Goal: Task Accomplishment & Management: Complete application form

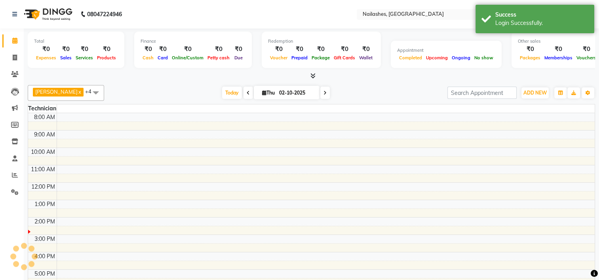
scroll to position [24, 0]
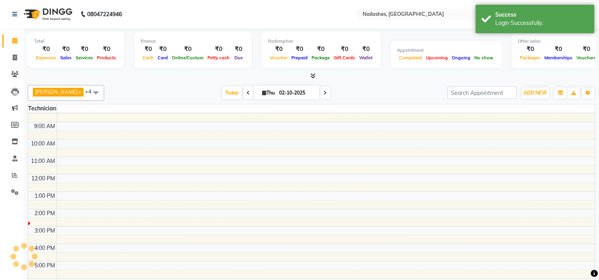
select select "en"
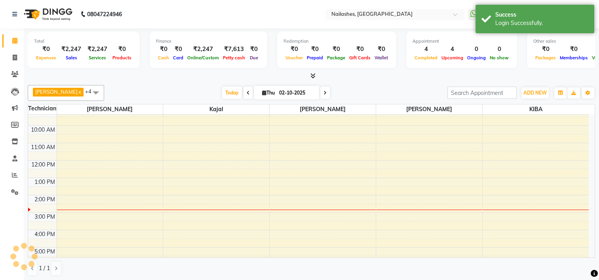
scroll to position [0, 0]
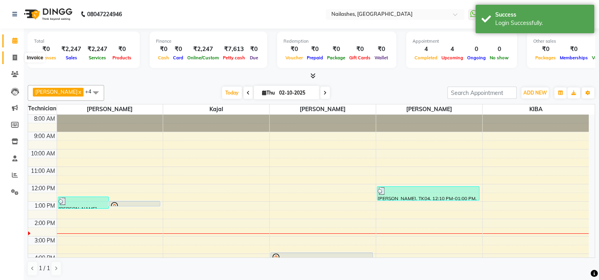
click at [17, 56] on span at bounding box center [15, 57] width 14 height 9
select select "service"
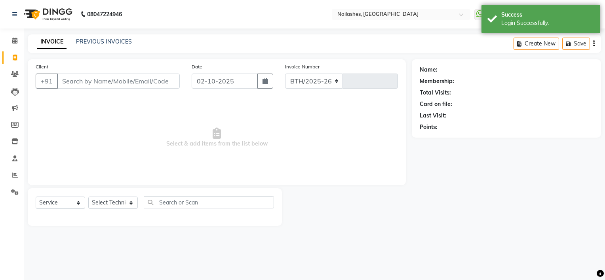
select select "6579"
type input "2165"
click at [94, 82] on input "Client" at bounding box center [118, 81] width 123 height 15
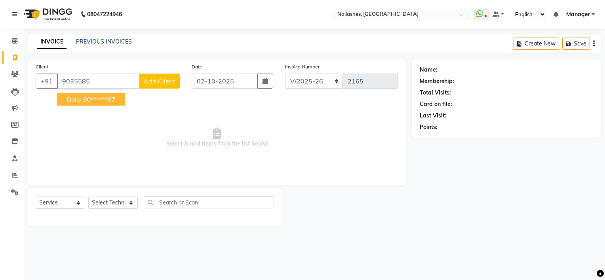
click at [89, 100] on ngb-highlight "90******07" at bounding box center [99, 99] width 32 height 8
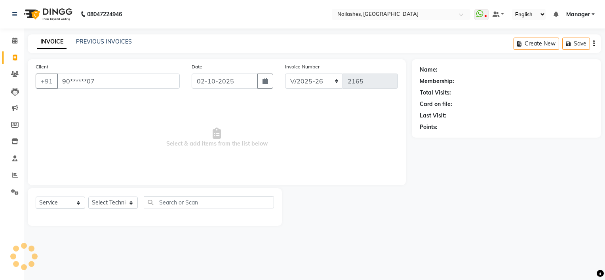
type input "90******07"
select select "1: Object"
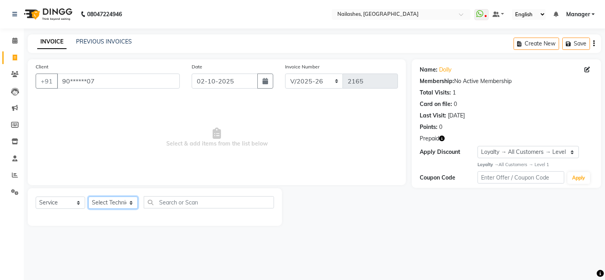
click at [112, 206] on select "Select Technician ARISH Arvind Chandu Dipen Gulafshan John Kajal kelly KIBA LIM…" at bounding box center [112, 203] width 49 height 12
select select "68736"
click at [88, 197] on select "Select Technician ARISH Arvind Chandu Dipen Gulafshan John Kajal kelly KIBA LIM…" at bounding box center [112, 203] width 49 height 12
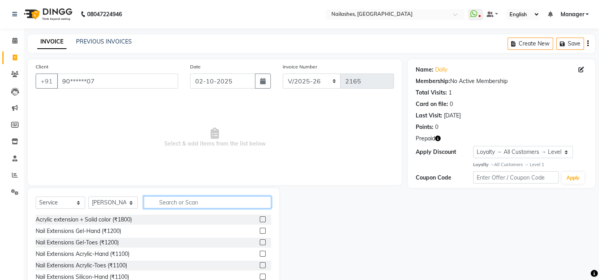
click at [180, 204] on input "text" at bounding box center [207, 202] width 127 height 12
type input "500"
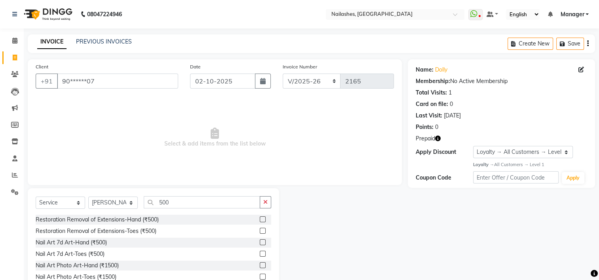
click at [260, 219] on label at bounding box center [263, 220] width 6 height 6
click at [260, 219] on input "checkbox" at bounding box center [262, 219] width 5 height 5
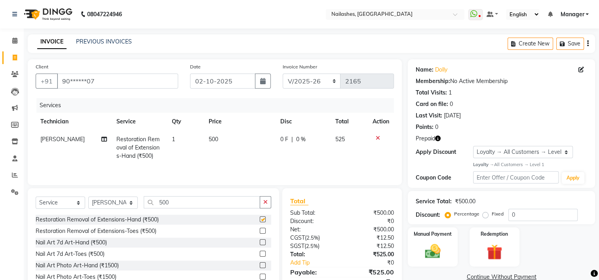
checkbox input "false"
click at [175, 204] on input "500" at bounding box center [202, 202] width 116 height 12
type input "5"
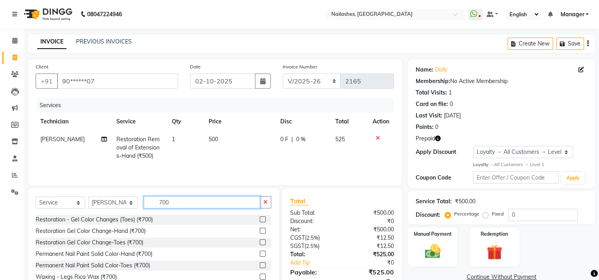
type input "700"
click at [260, 231] on label at bounding box center [263, 231] width 6 height 6
click at [260, 231] on input "checkbox" at bounding box center [262, 231] width 5 height 5
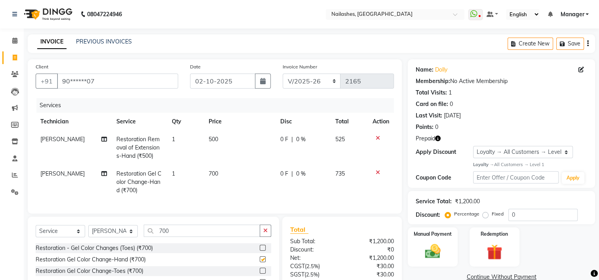
checkbox input "false"
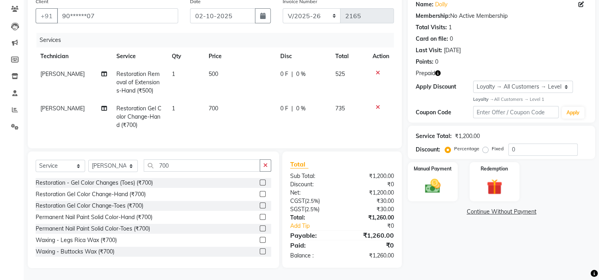
click at [214, 70] on span "500" at bounding box center [214, 73] width 10 height 7
select select "68736"
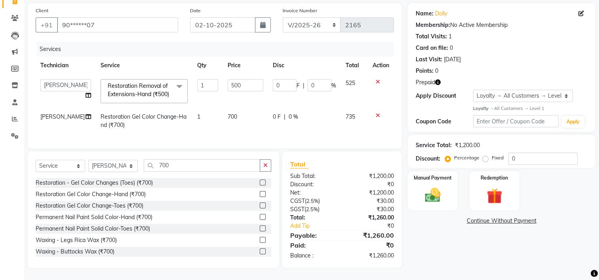
scroll to position [71, 0]
click at [228, 79] on input "500" at bounding box center [245, 85] width 35 height 12
type input "00"
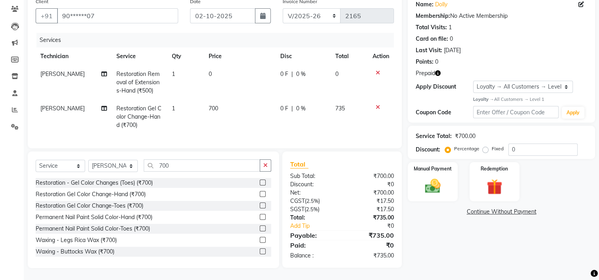
click at [239, 119] on td "700" at bounding box center [240, 117] width 72 height 34
select select "68736"
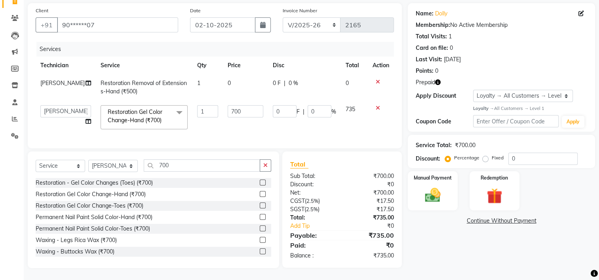
scroll to position [62, 0]
click at [53, 165] on select "Select Service Product Membership Package Voucher Prepaid Gift Card" at bounding box center [60, 166] width 49 height 12
click at [441, 224] on div "Name: Dolly Membership: No Active Membership Total Visits: 1 Card on file: 0 La…" at bounding box center [504, 135] width 193 height 265
click at [502, 189] on img at bounding box center [494, 196] width 27 height 20
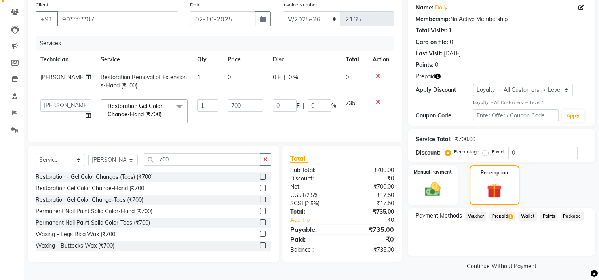
click at [500, 214] on span "Prepaid 1" at bounding box center [502, 216] width 26 height 9
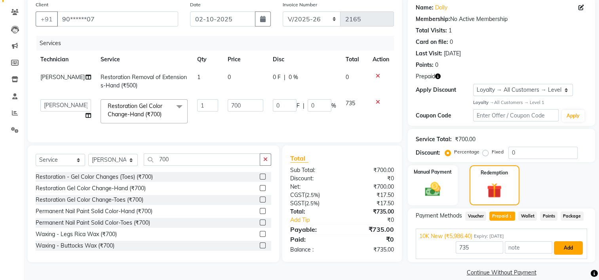
click at [573, 248] on button "Add" at bounding box center [568, 248] width 29 height 13
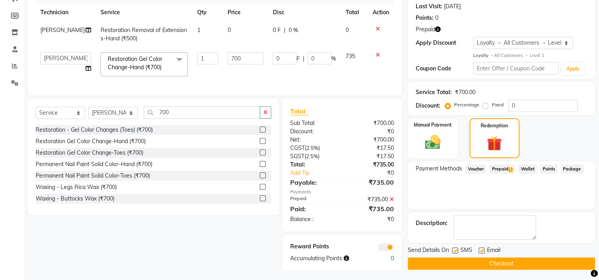
scroll to position [118, 0]
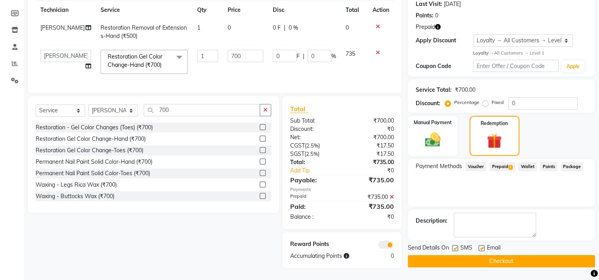
click at [502, 255] on button "Checkout" at bounding box center [501, 261] width 187 height 12
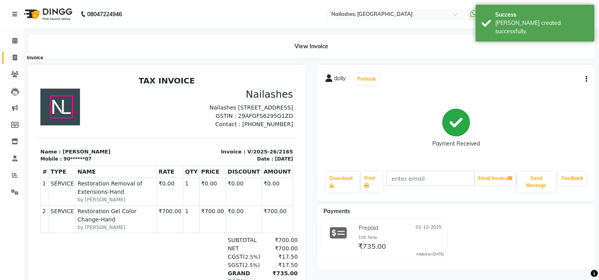
click at [14, 58] on icon at bounding box center [15, 58] width 4 height 6
select select "service"
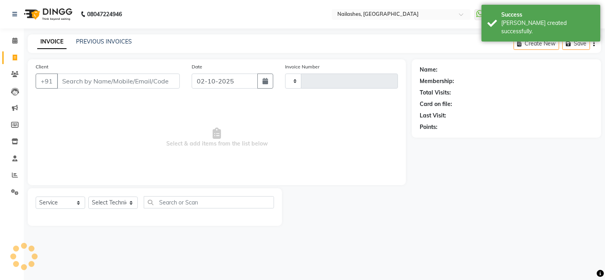
type input "2166"
select select "6579"
click at [100, 43] on link "PREVIOUS INVOICES" at bounding box center [104, 41] width 56 height 7
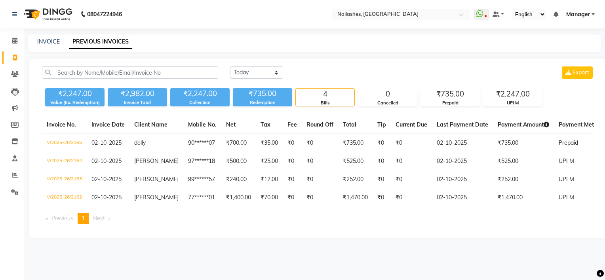
click at [420, 49] on div "INVOICE PREVIOUS INVOICES" at bounding box center [314, 43] width 573 height 18
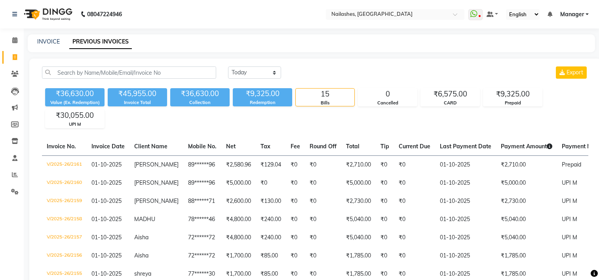
select select "[DATE]"
click at [53, 43] on link "INVOICE" at bounding box center [48, 41] width 23 height 7
select select "service"
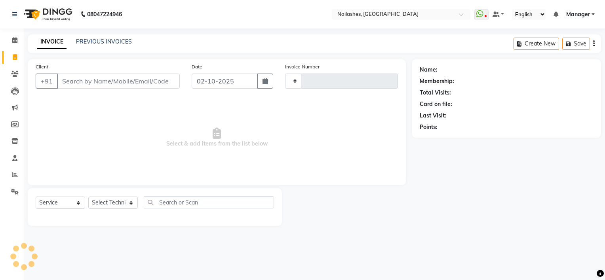
type input "2166"
select select "6579"
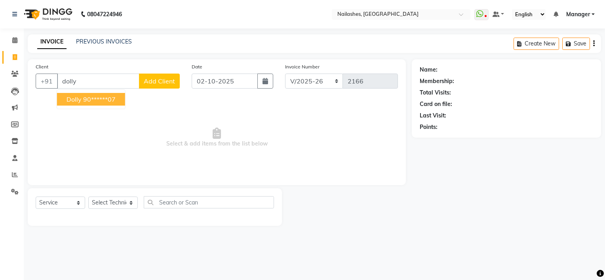
click at [90, 98] on ngb-highlight "90******07" at bounding box center [99, 99] width 32 height 8
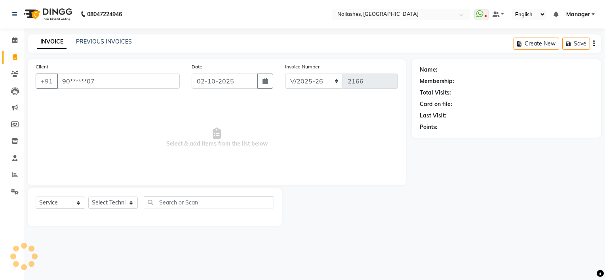
type input "90******07"
select select "1: Object"
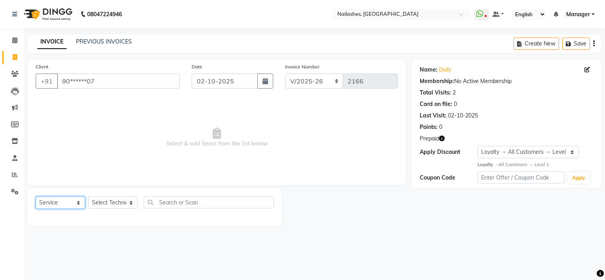
click at [73, 202] on select "Select Service Product Membership Package Voucher Prepaid Gift Card" at bounding box center [60, 203] width 49 height 12
select select "product"
click at [36, 197] on select "Select Service Product Membership Package Voucher Prepaid Gift Card" at bounding box center [60, 203] width 49 height 12
click at [263, 221] on label at bounding box center [266, 220] width 6 height 6
click at [263, 221] on input "checkbox" at bounding box center [265, 219] width 5 height 5
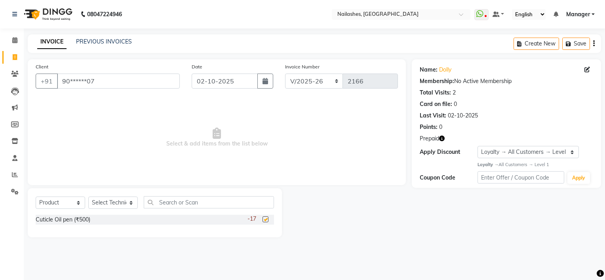
checkbox input "false"
click at [113, 200] on select "Select Technician ARISH Arvind Chandu Dipen Gulafshan John Kajal kelly KIBA LIM…" at bounding box center [112, 203] width 49 height 12
select select "84841"
click at [88, 197] on select "Select Technician ARISH Arvind Chandu Dipen Gulafshan John Kajal kelly KIBA LIM…" at bounding box center [112, 203] width 49 height 12
click at [263, 220] on label at bounding box center [266, 220] width 6 height 6
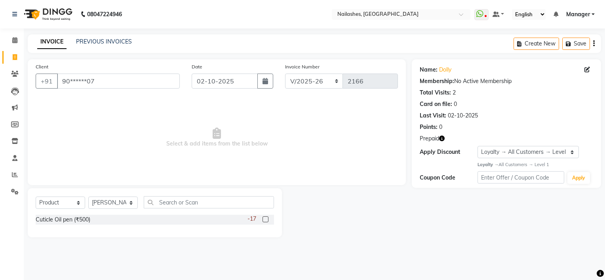
click at [263, 220] on input "checkbox" at bounding box center [265, 219] width 5 height 5
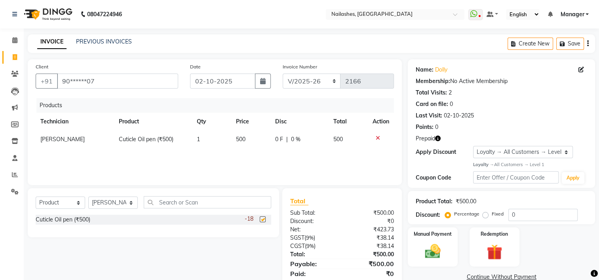
checkbox input "false"
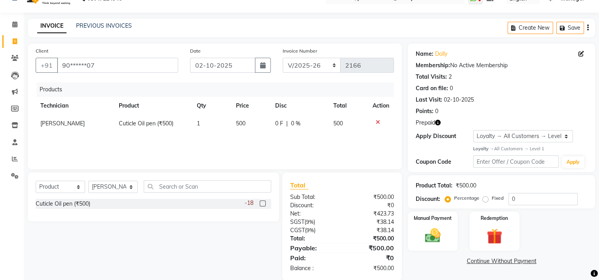
scroll to position [29, 0]
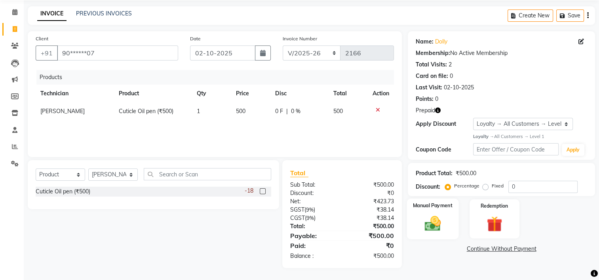
click at [432, 225] on img at bounding box center [433, 223] width 27 height 19
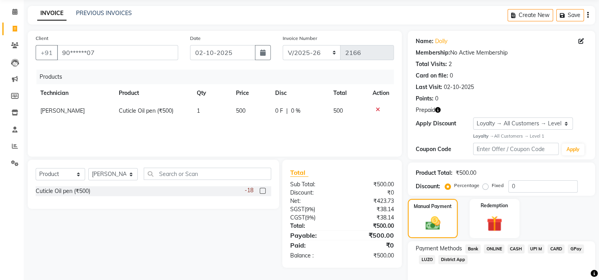
click at [535, 247] on span "UPI M" at bounding box center [536, 249] width 17 height 9
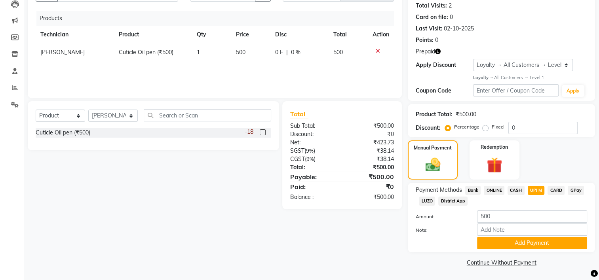
scroll to position [89, 0]
click at [548, 247] on button "Add Payment" at bounding box center [532, 243] width 110 height 12
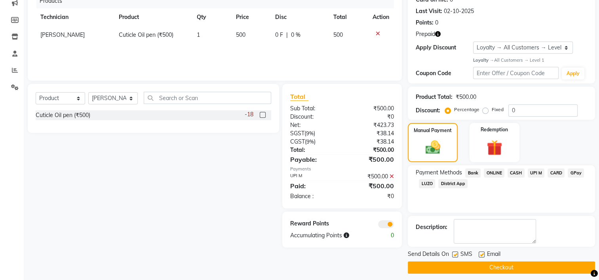
scroll to position [109, 0]
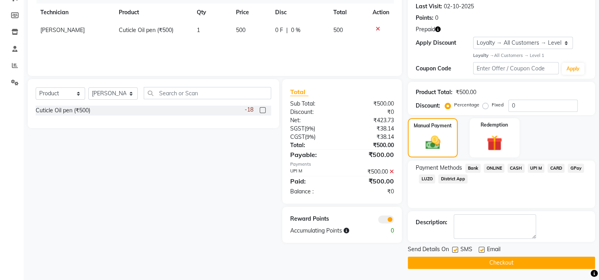
click at [540, 261] on button "Checkout" at bounding box center [501, 263] width 187 height 12
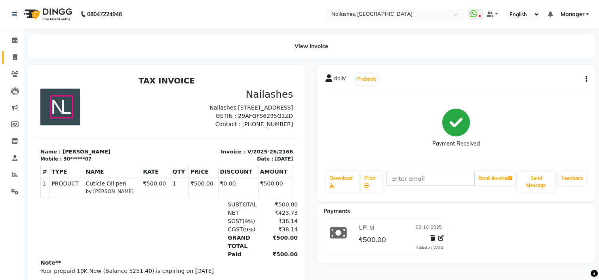
click at [10, 62] on link "Invoice" at bounding box center [11, 57] width 19 height 13
select select "service"
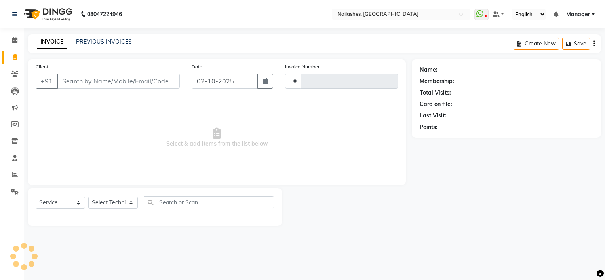
type input "2167"
select select "6579"
click at [106, 44] on link "PREVIOUS INVOICES" at bounding box center [104, 41] width 56 height 7
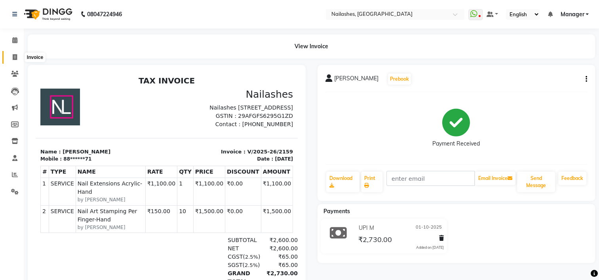
click at [15, 57] on icon at bounding box center [15, 57] width 4 height 6
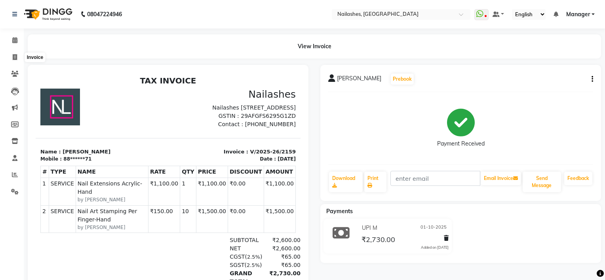
select select "service"
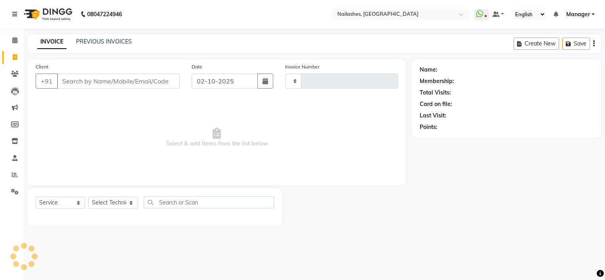
type input "2167"
select select "6579"
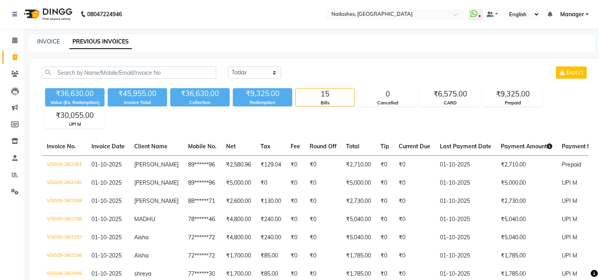
select select "[DATE]"
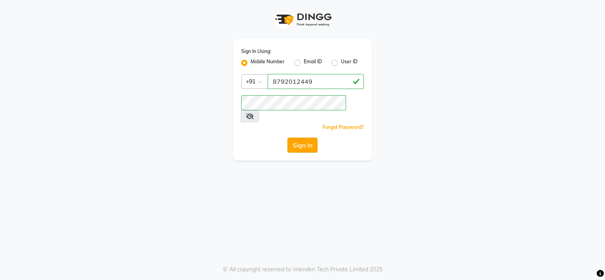
click at [304, 139] on button "Sign In" at bounding box center [302, 145] width 30 height 15
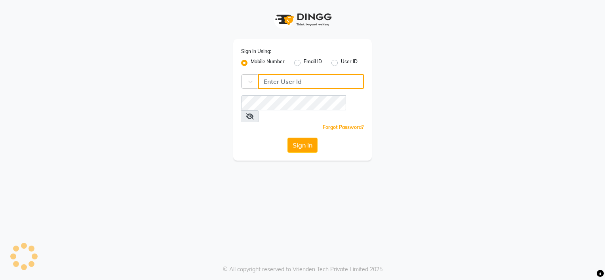
type input "9980535167"
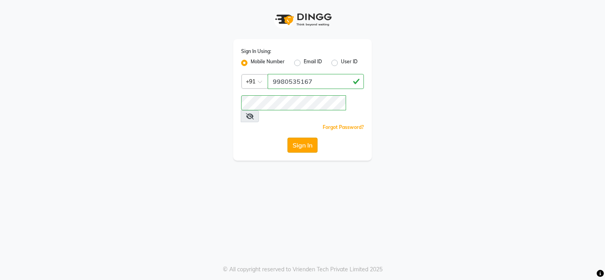
click at [301, 138] on button "Sign In" at bounding box center [302, 145] width 30 height 15
